Goal: Navigation & Orientation: Understand site structure

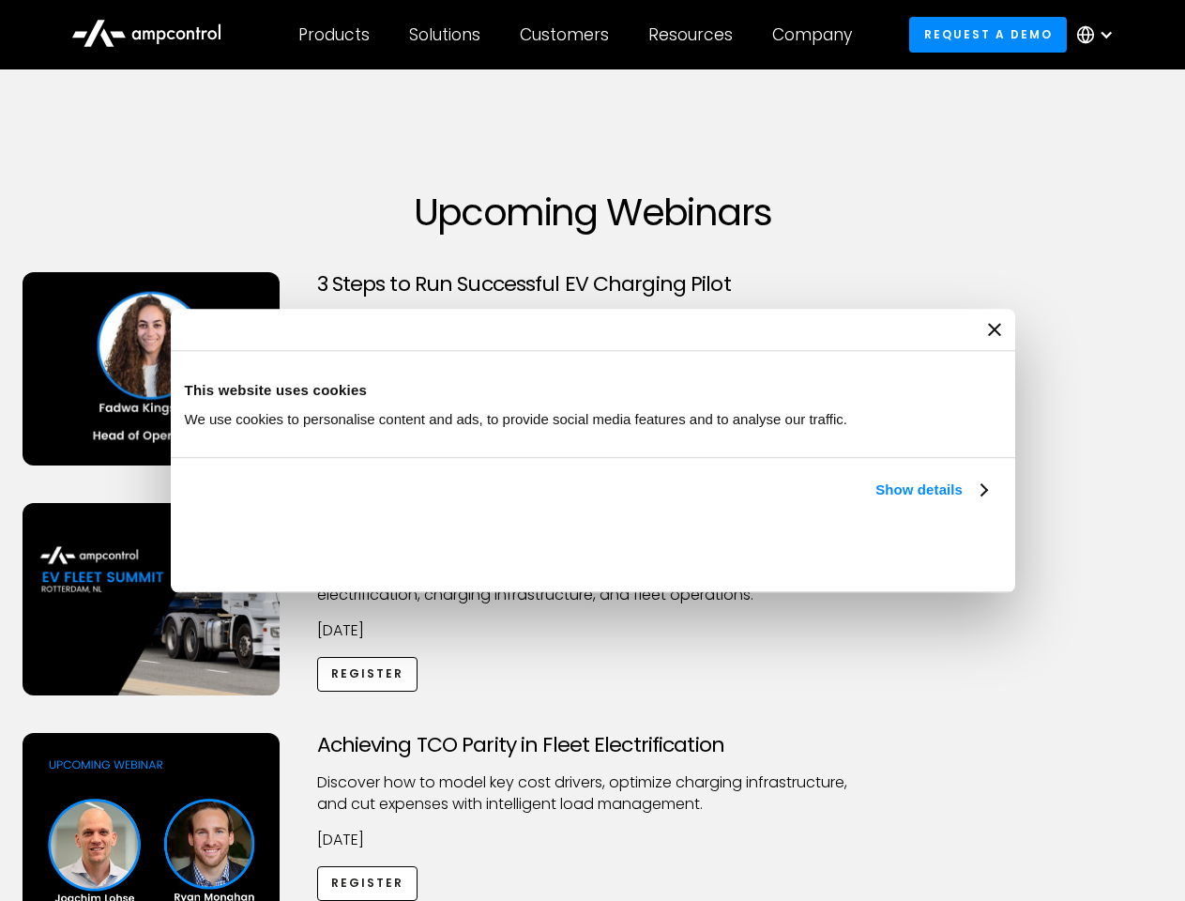
click at [875, 501] on link "Show details" at bounding box center [930, 489] width 111 height 23
click at [0, 0] on div "Necessary cookies help make a website usable by enabling basic functions like p…" at bounding box center [0, 0] width 0 height 0
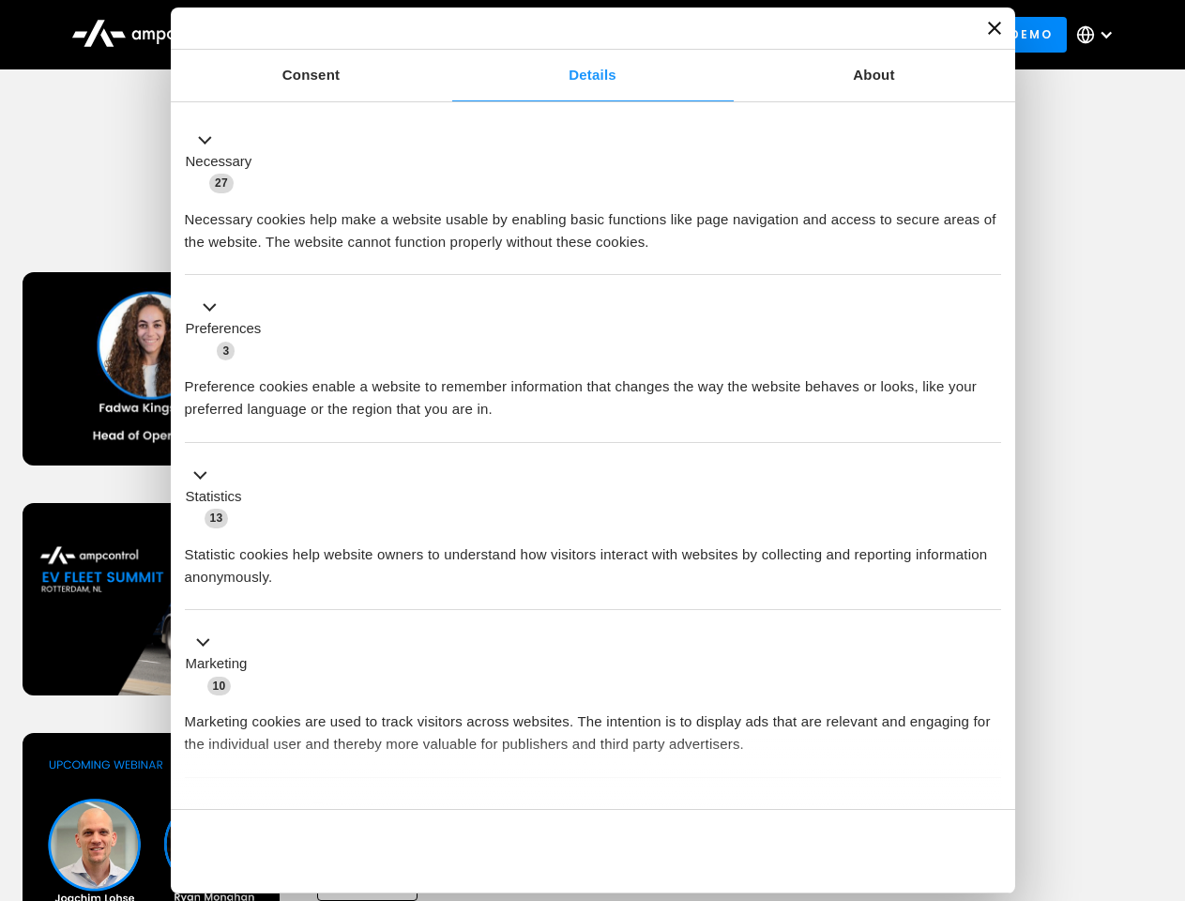
click at [577, 35] on div "Customers" at bounding box center [564, 34] width 89 height 21
click at [333, 35] on div "Products" at bounding box center [333, 34] width 71 height 21
click at [446, 35] on div "Solutions" at bounding box center [444, 34] width 71 height 21
click at [568, 35] on div "Customers" at bounding box center [564, 34] width 89 height 21
click at [694, 35] on div "Resources" at bounding box center [690, 34] width 84 height 21
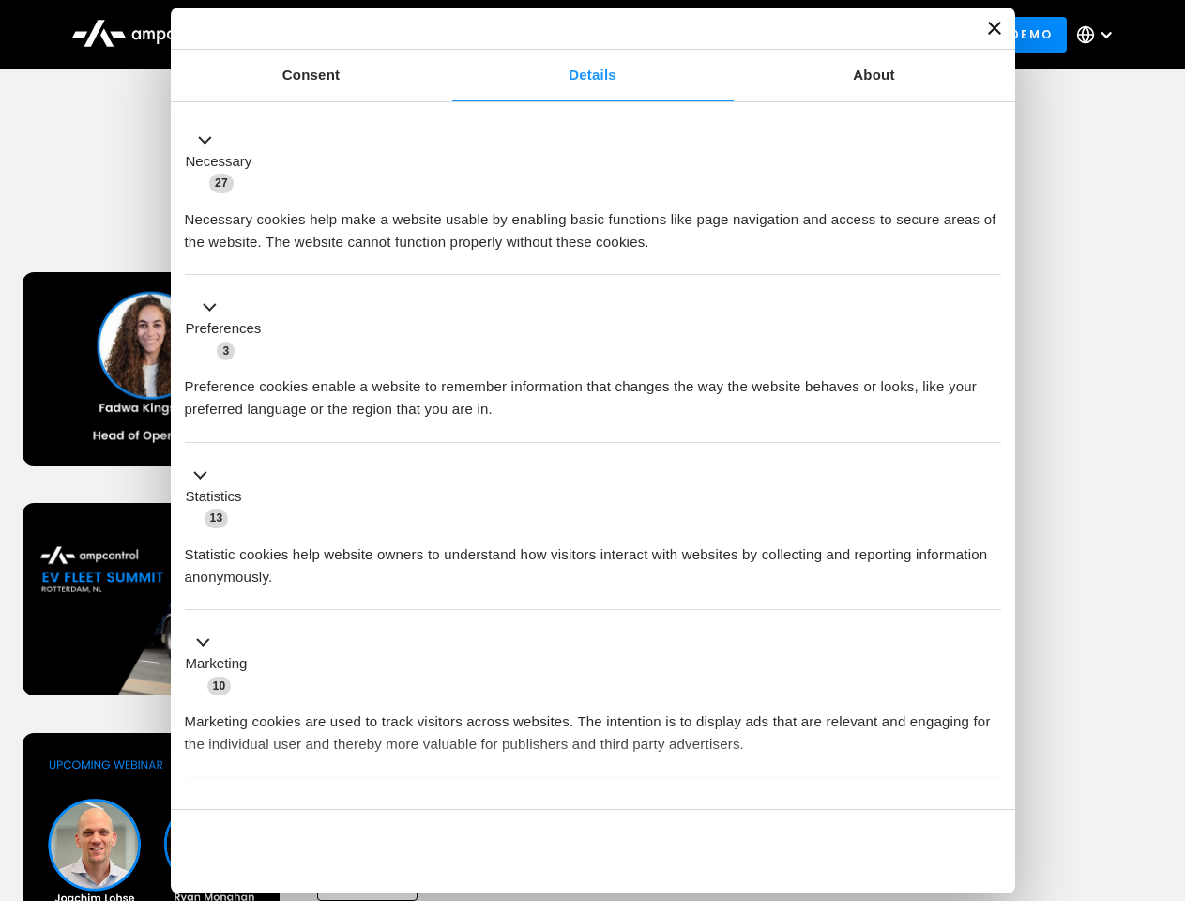
click at [818, 35] on div "Company" at bounding box center [812, 34] width 80 height 21
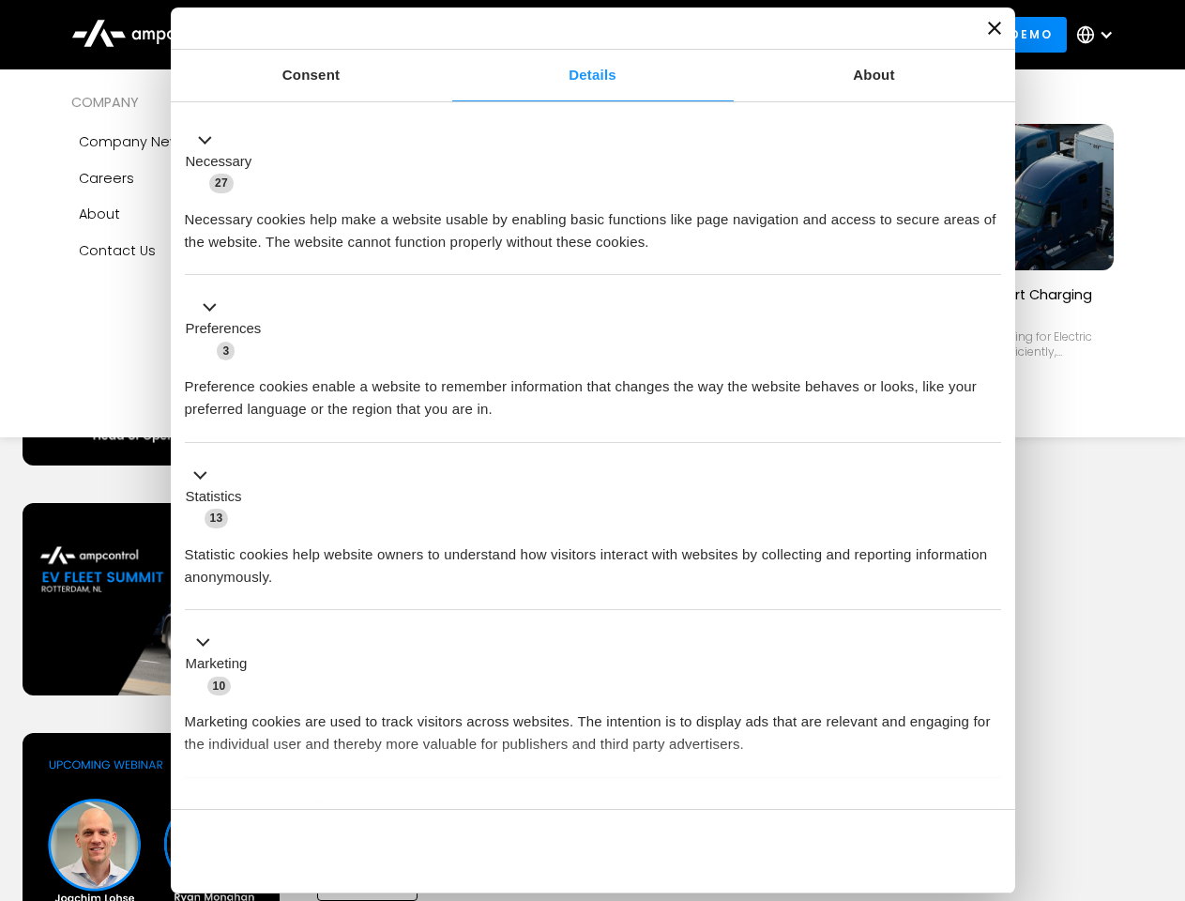
click at [1100, 35] on div at bounding box center [1106, 34] width 15 height 15
